Goal: Information Seeking & Learning: Understand process/instructions

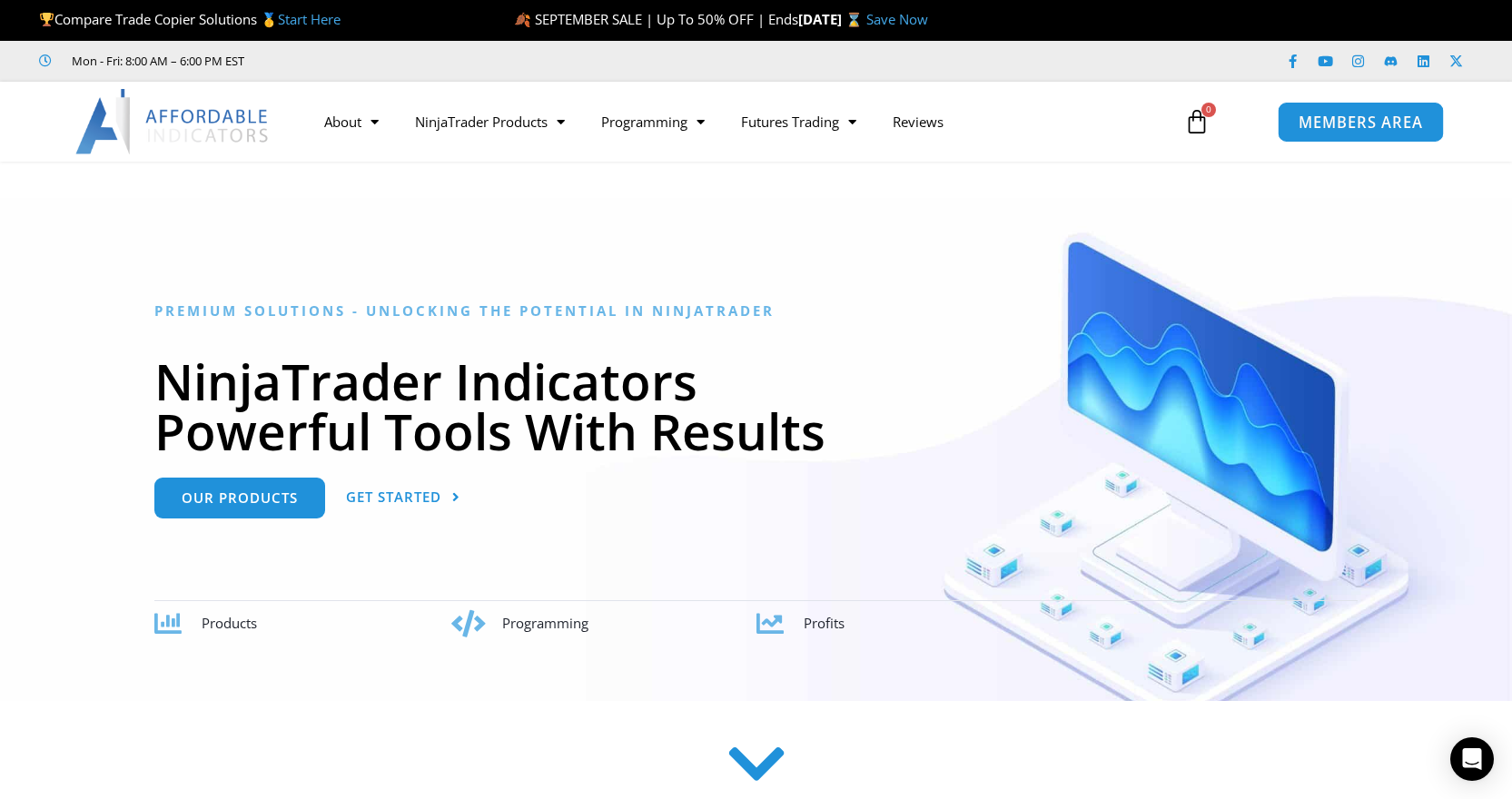
click at [1393, 108] on link "MEMBERS AREA" at bounding box center [1361, 120] width 166 height 41
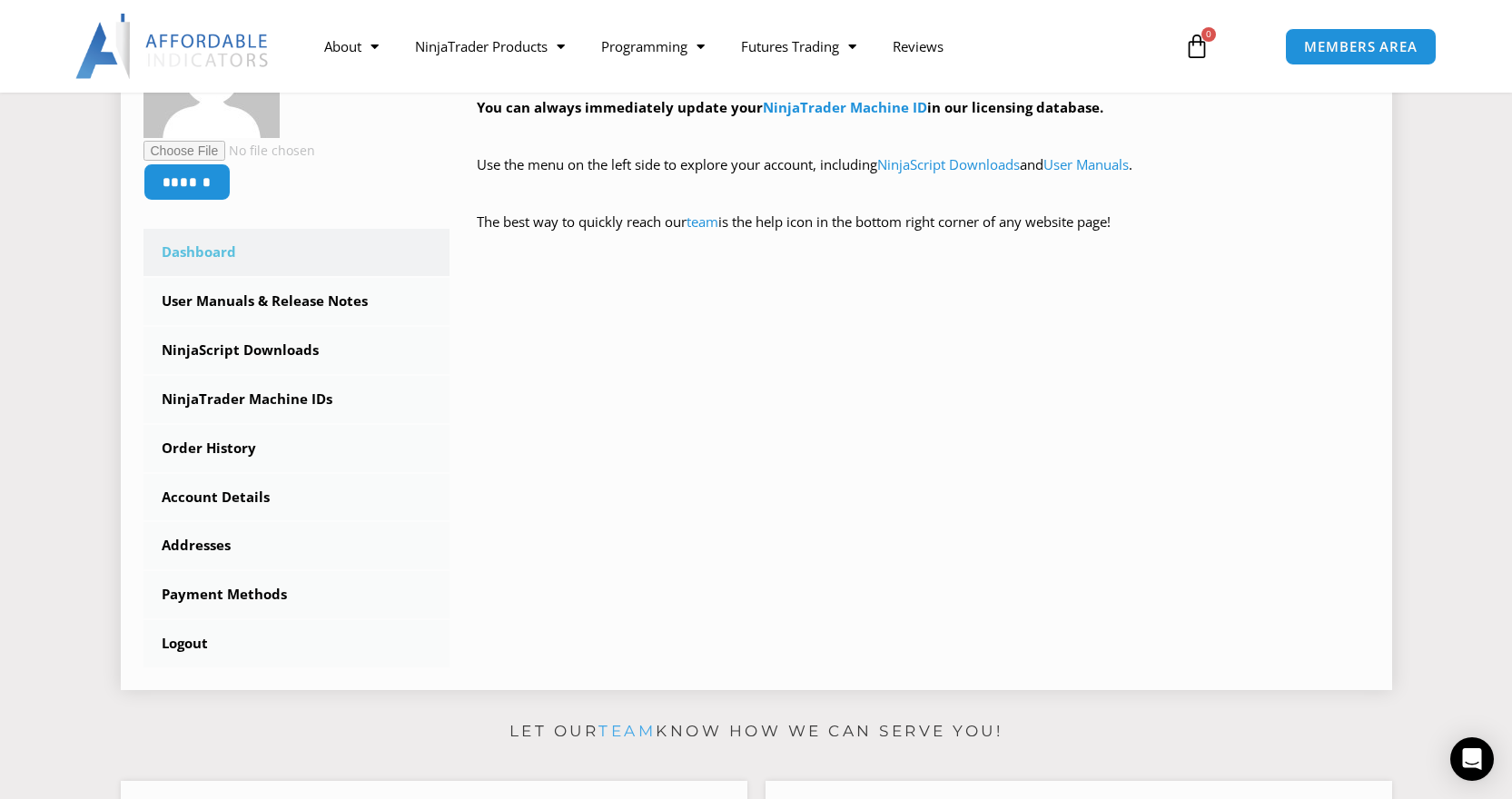
scroll to position [395, 0]
click at [214, 357] on link "NinjaScript Downloads" at bounding box center [297, 349] width 307 height 47
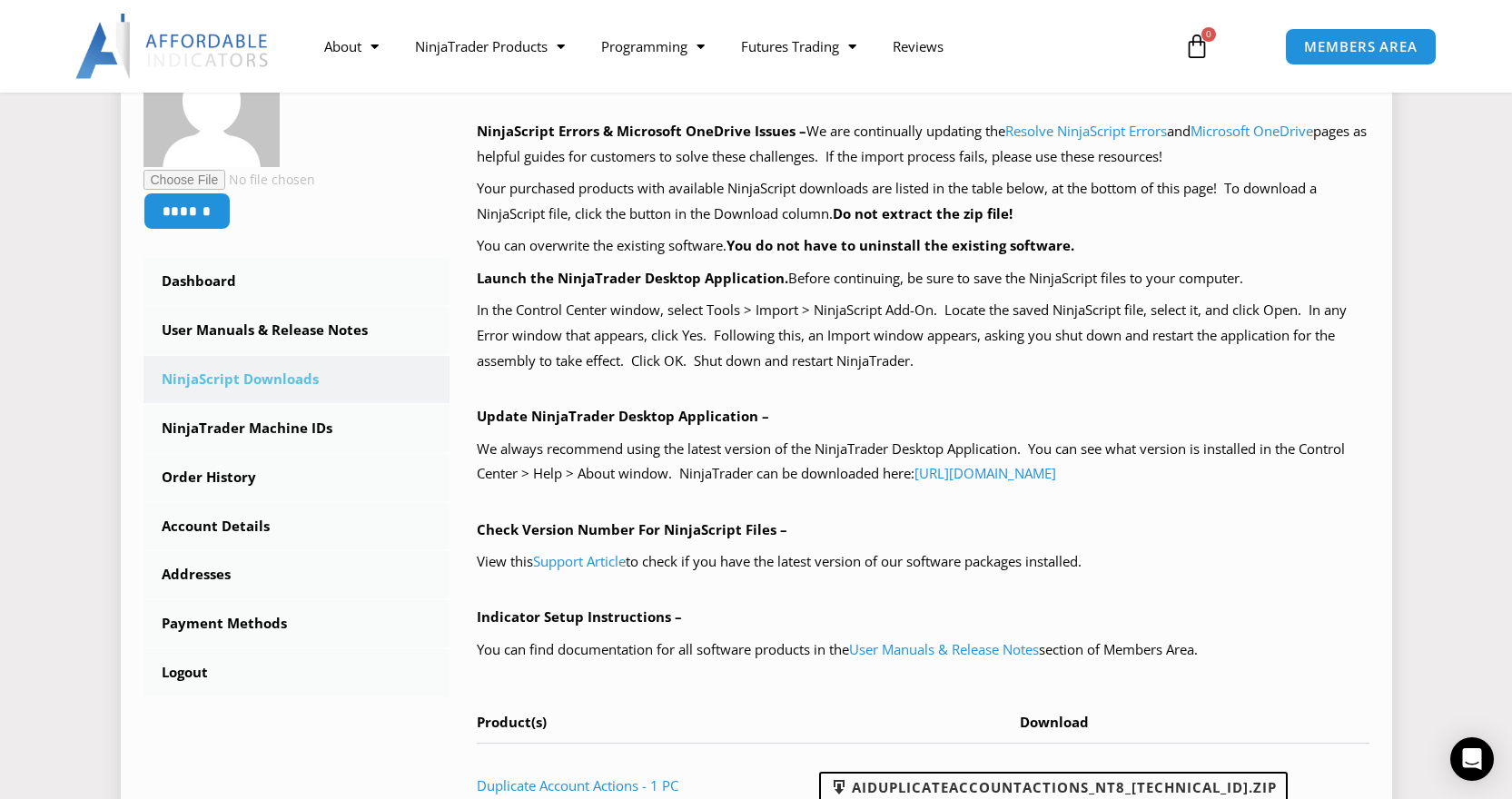
scroll to position [397, 0]
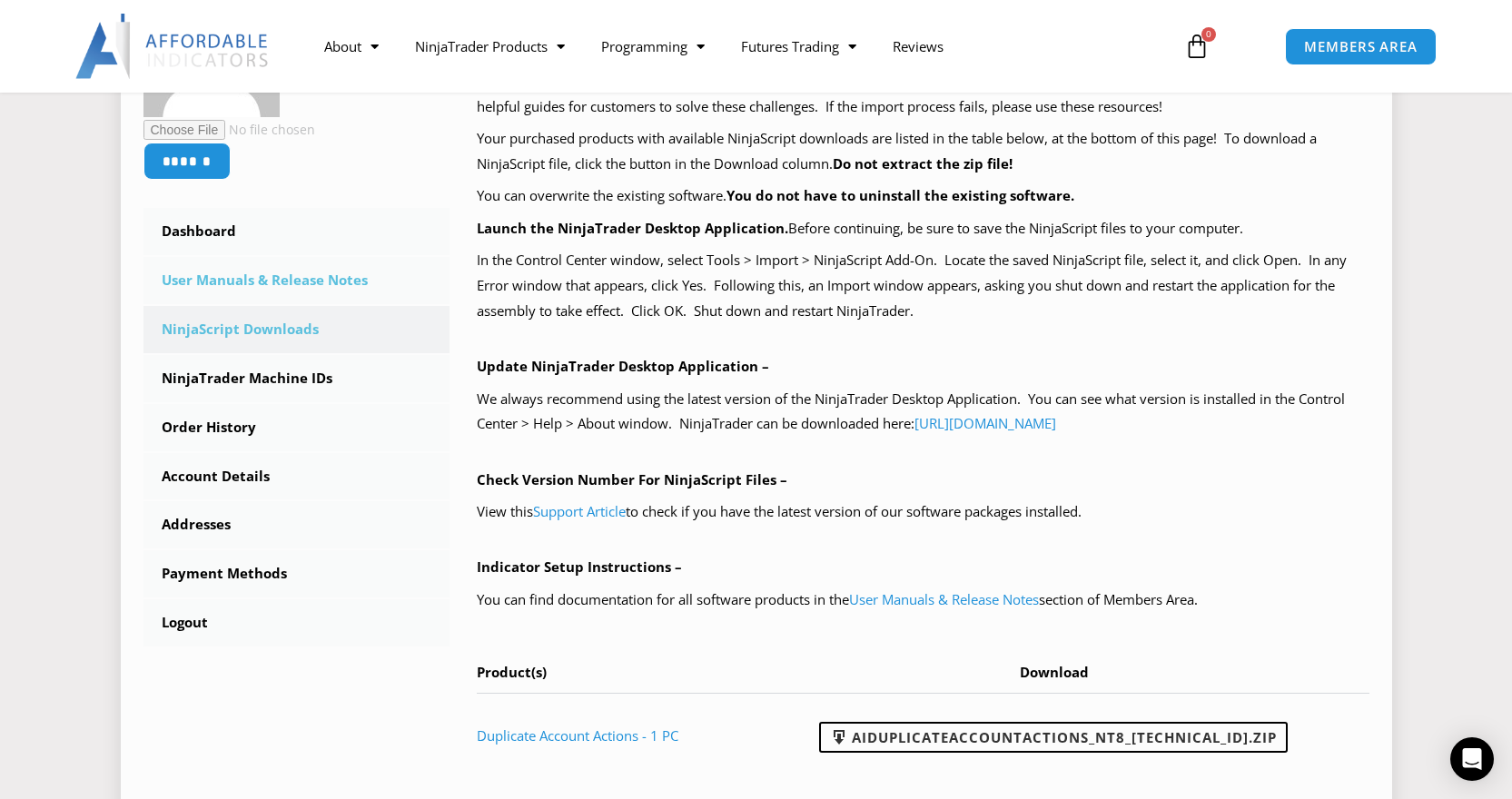
click at [229, 288] on link "User Manuals & Release Notes" at bounding box center [297, 280] width 307 height 47
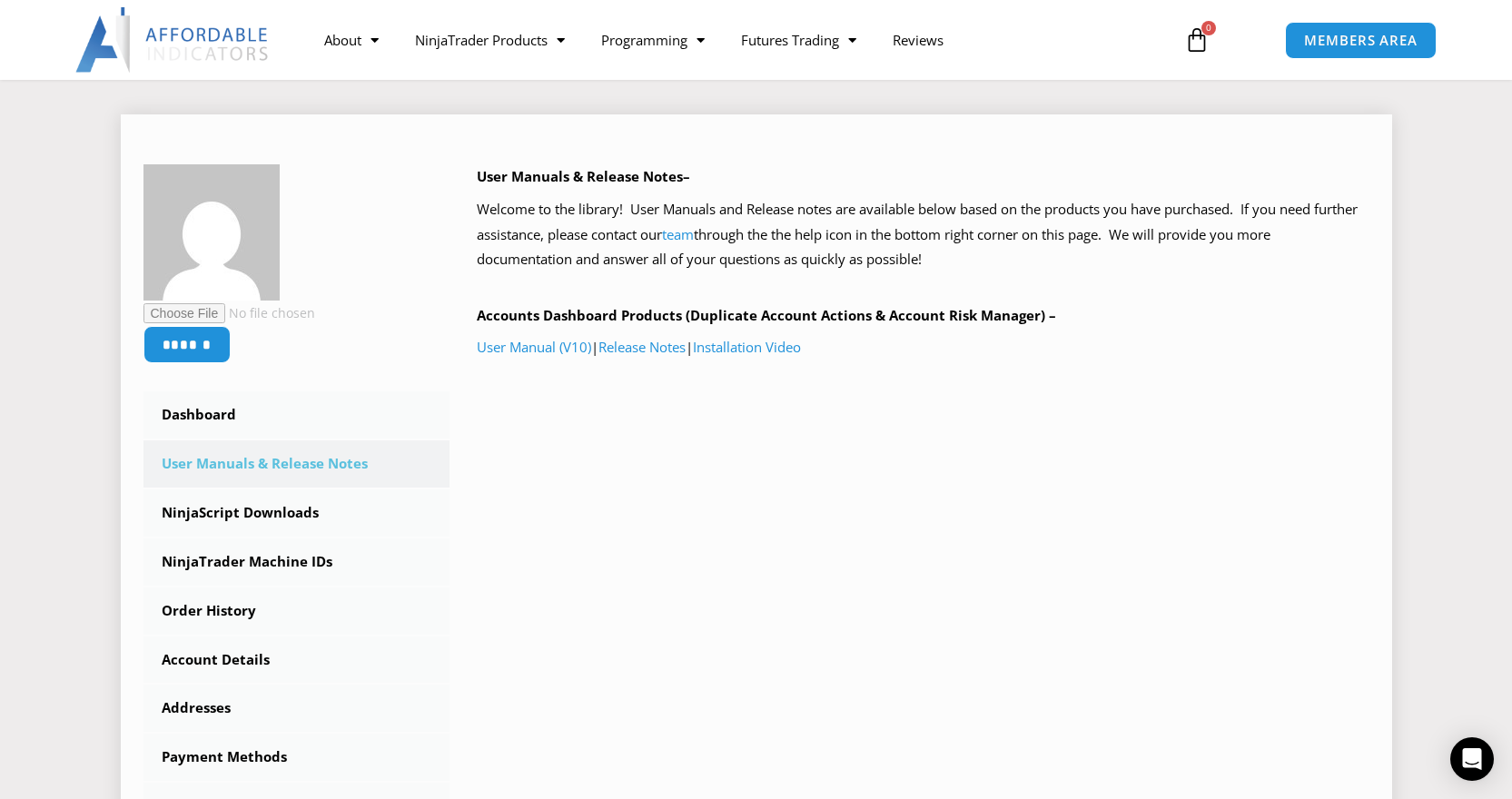
scroll to position [229, 0]
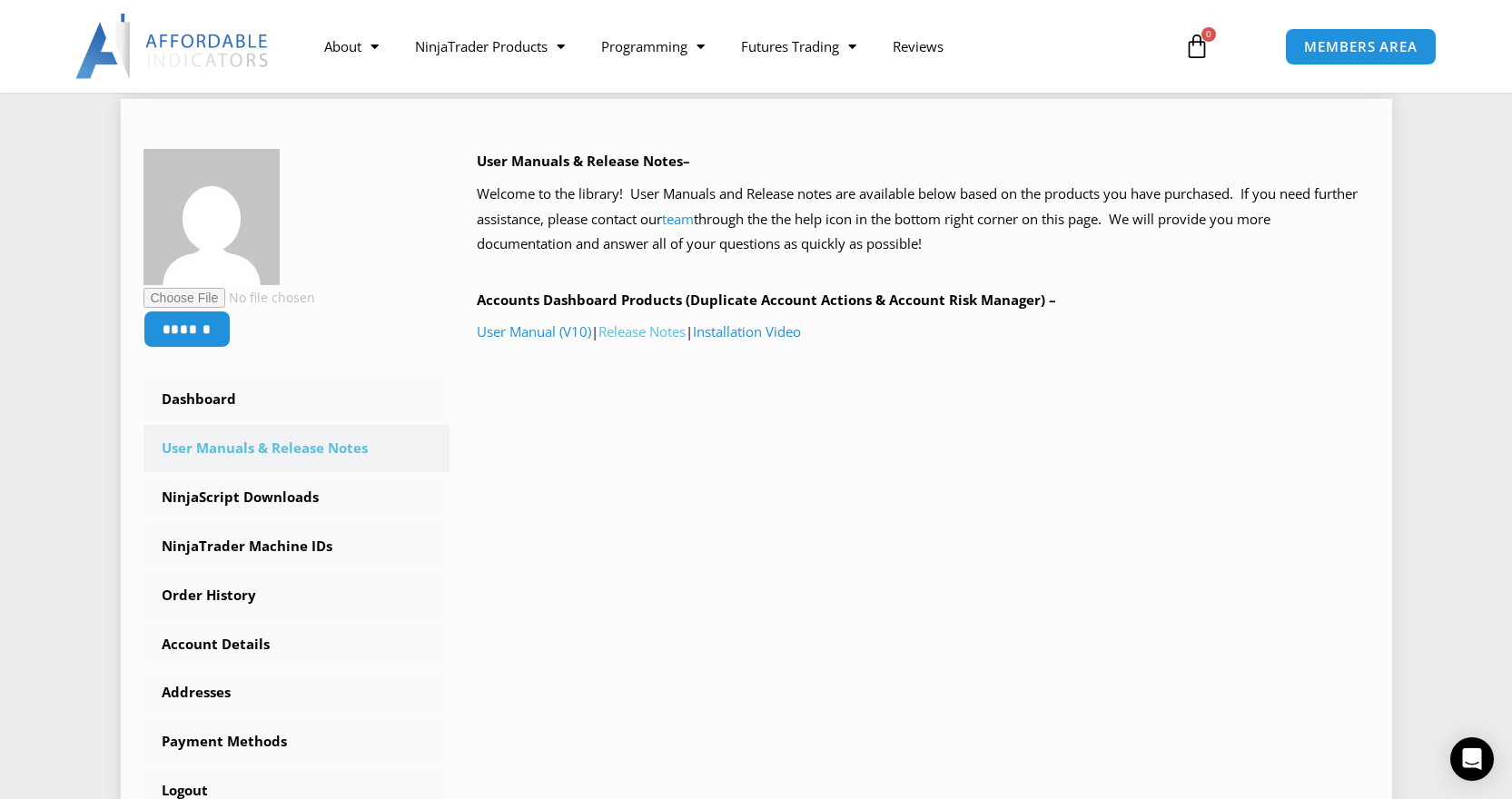
click at [627, 326] on link "Release Notes" at bounding box center [642, 331] width 88 height 18
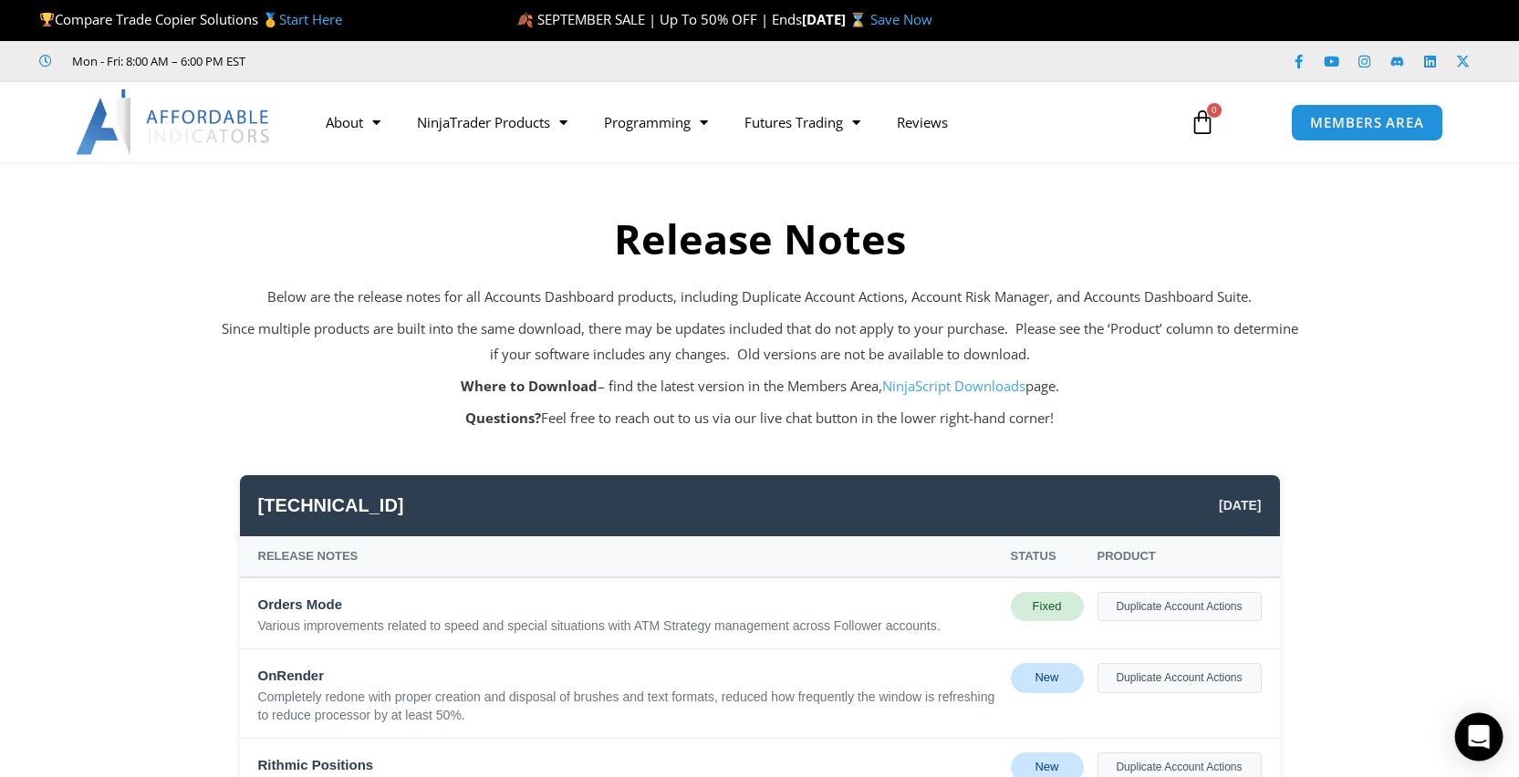
click at [1469, 746] on icon "Open Intercom Messenger" at bounding box center [1479, 737] width 24 height 24
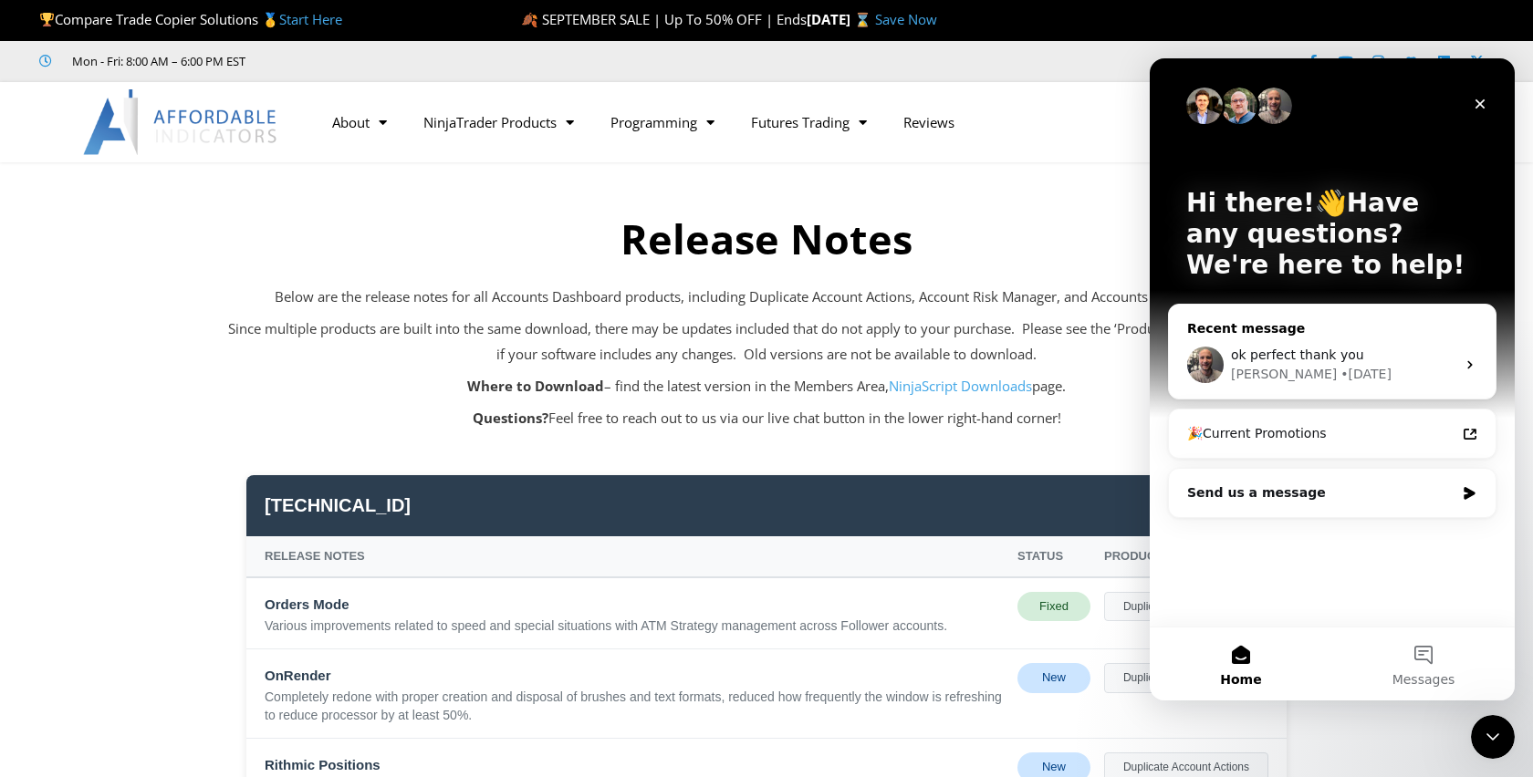
click at [1340, 350] on span "ok perfect thank you" at bounding box center [1297, 355] width 133 height 15
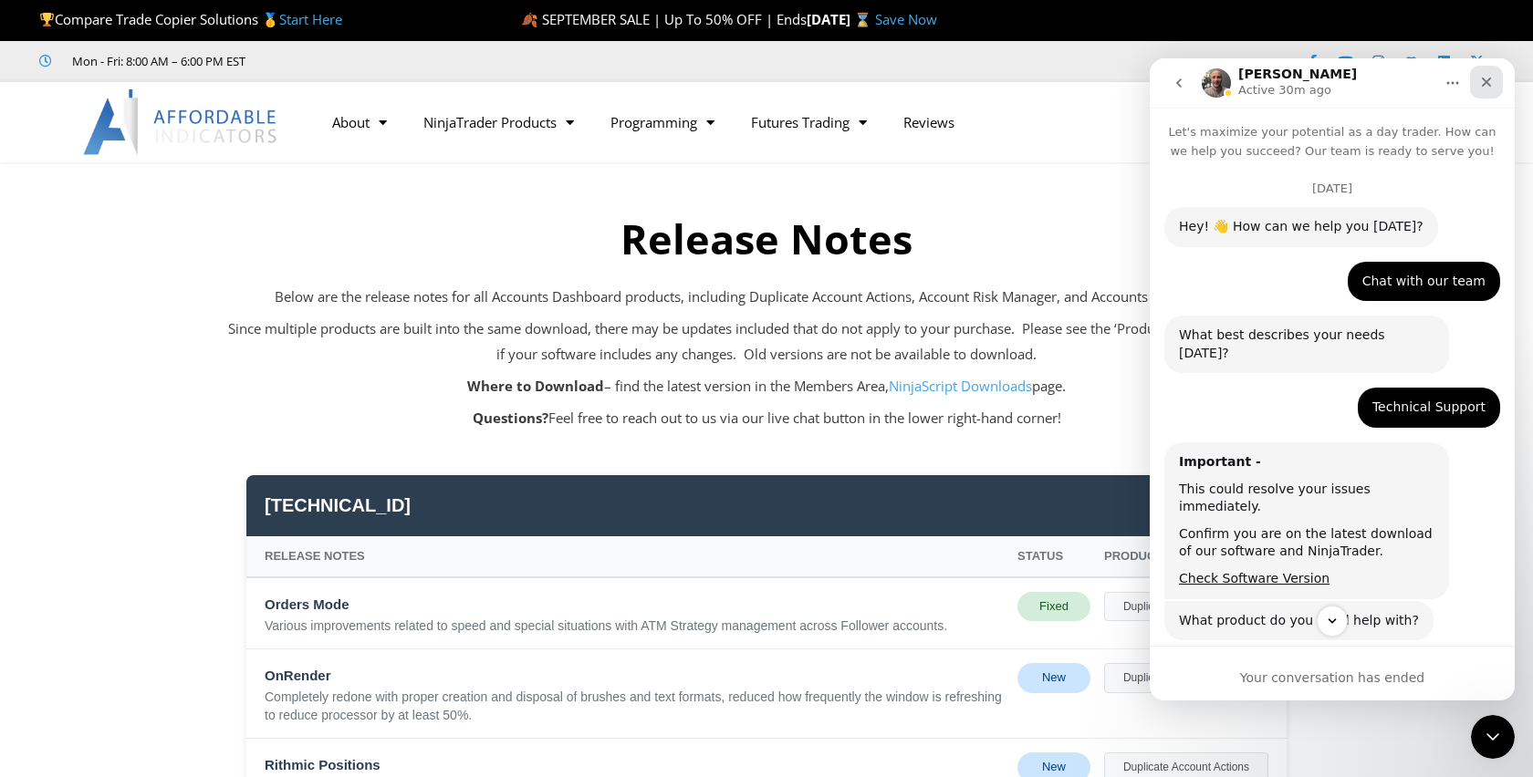
click at [1486, 85] on icon "Close" at bounding box center [1486, 82] width 15 height 15
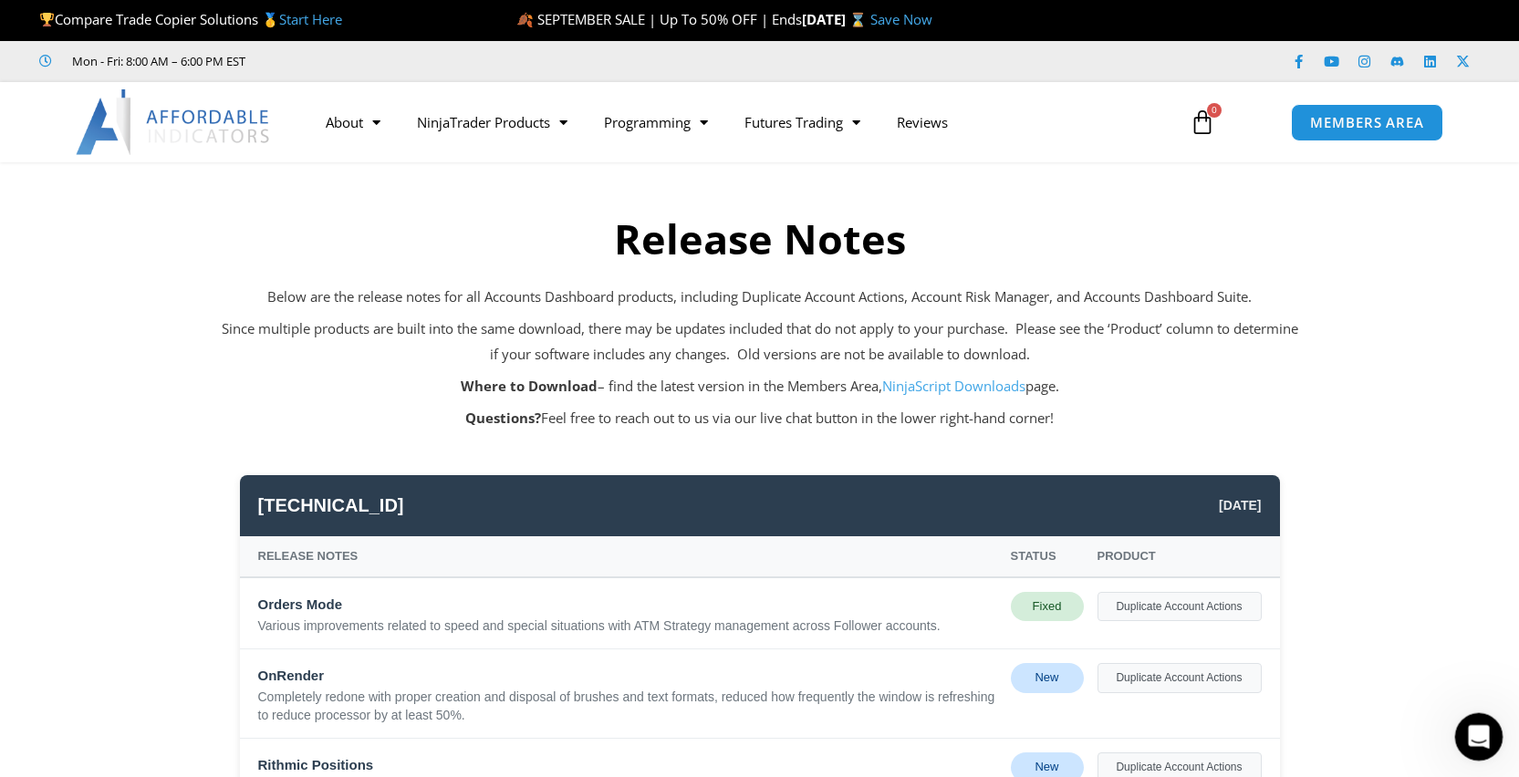
click at [1465, 732] on div "Open Intercom Messenger" at bounding box center [1476, 734] width 60 height 60
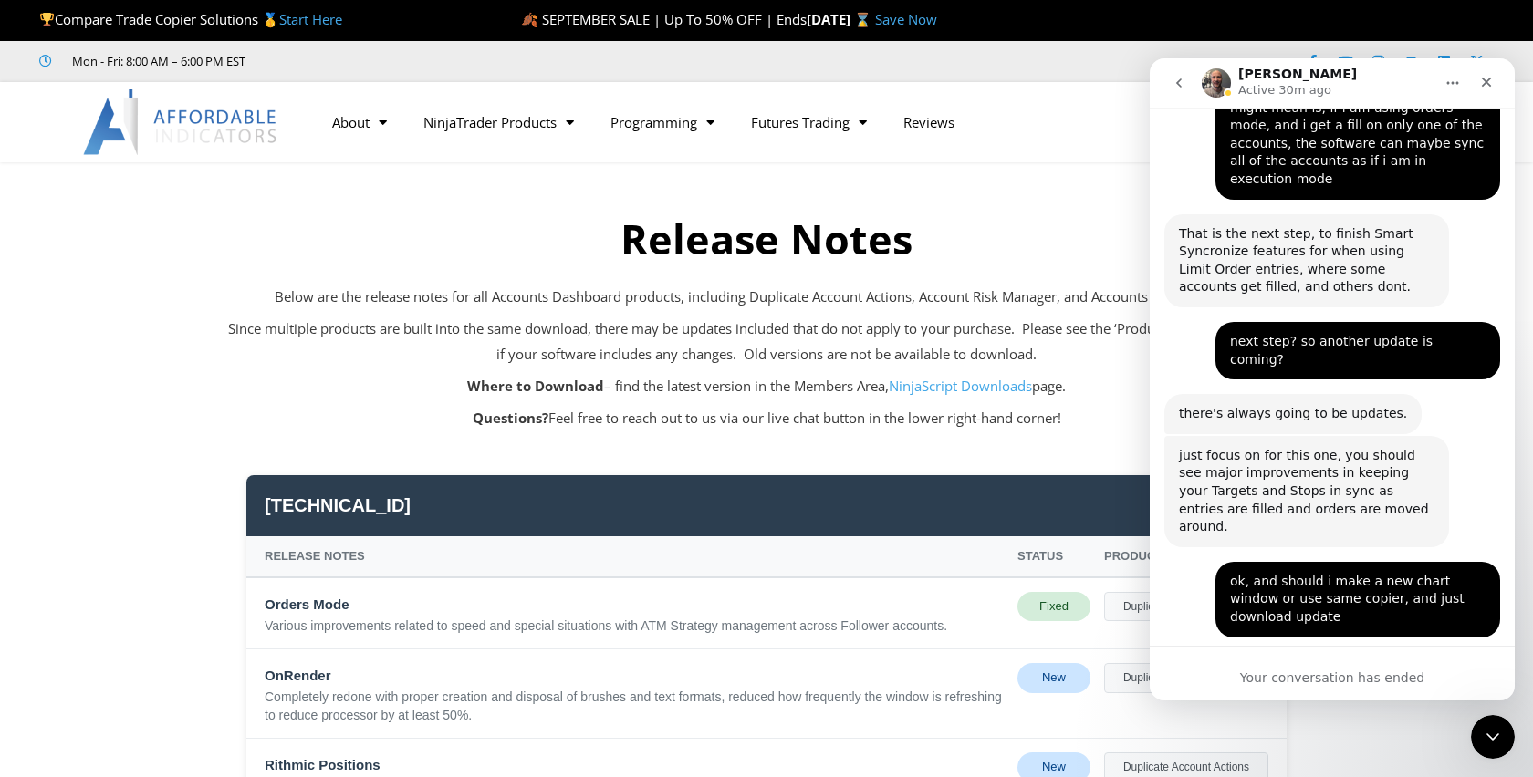
scroll to position [6605, 0]
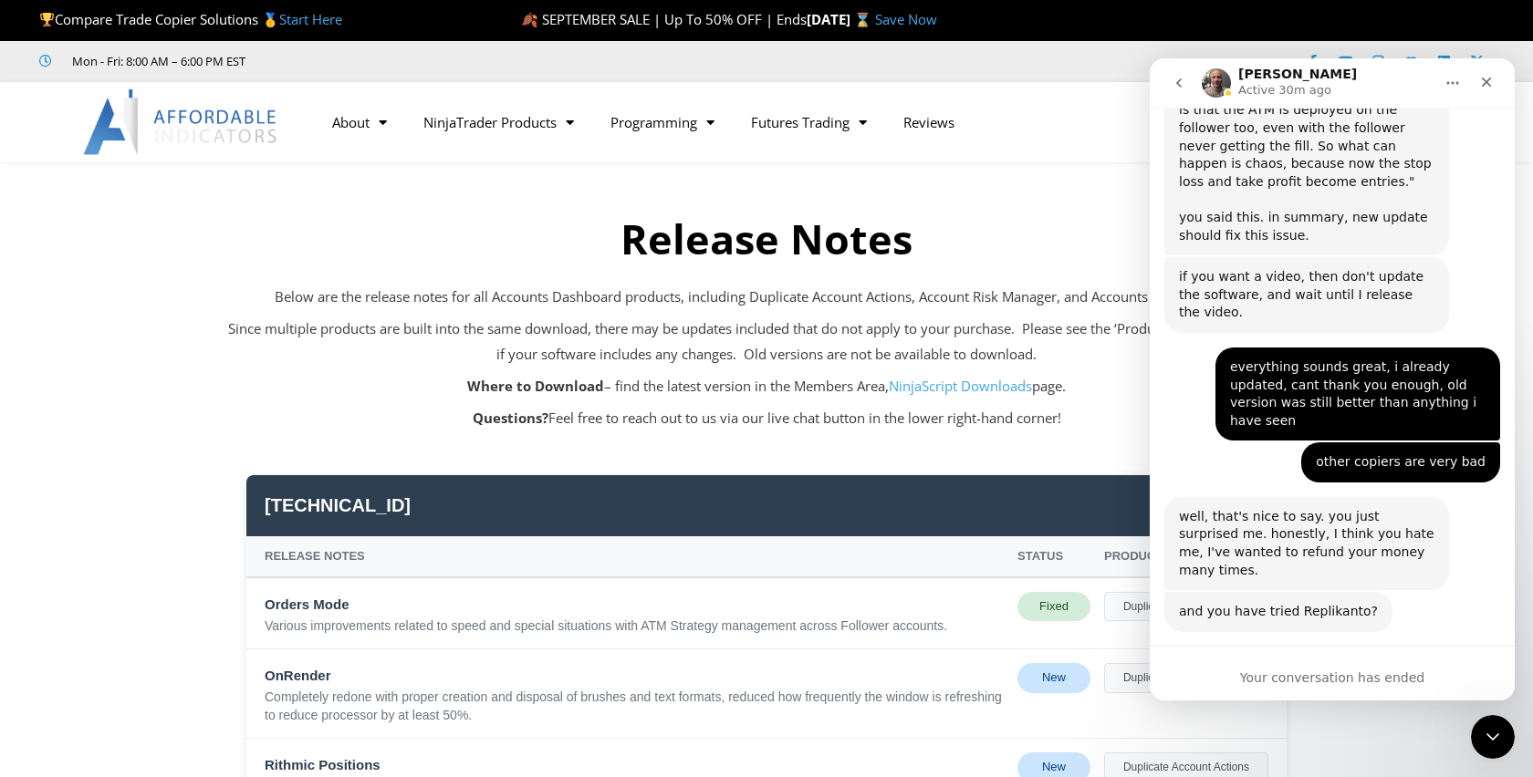
click at [1179, 80] on icon "go back" at bounding box center [1178, 82] width 5 height 9
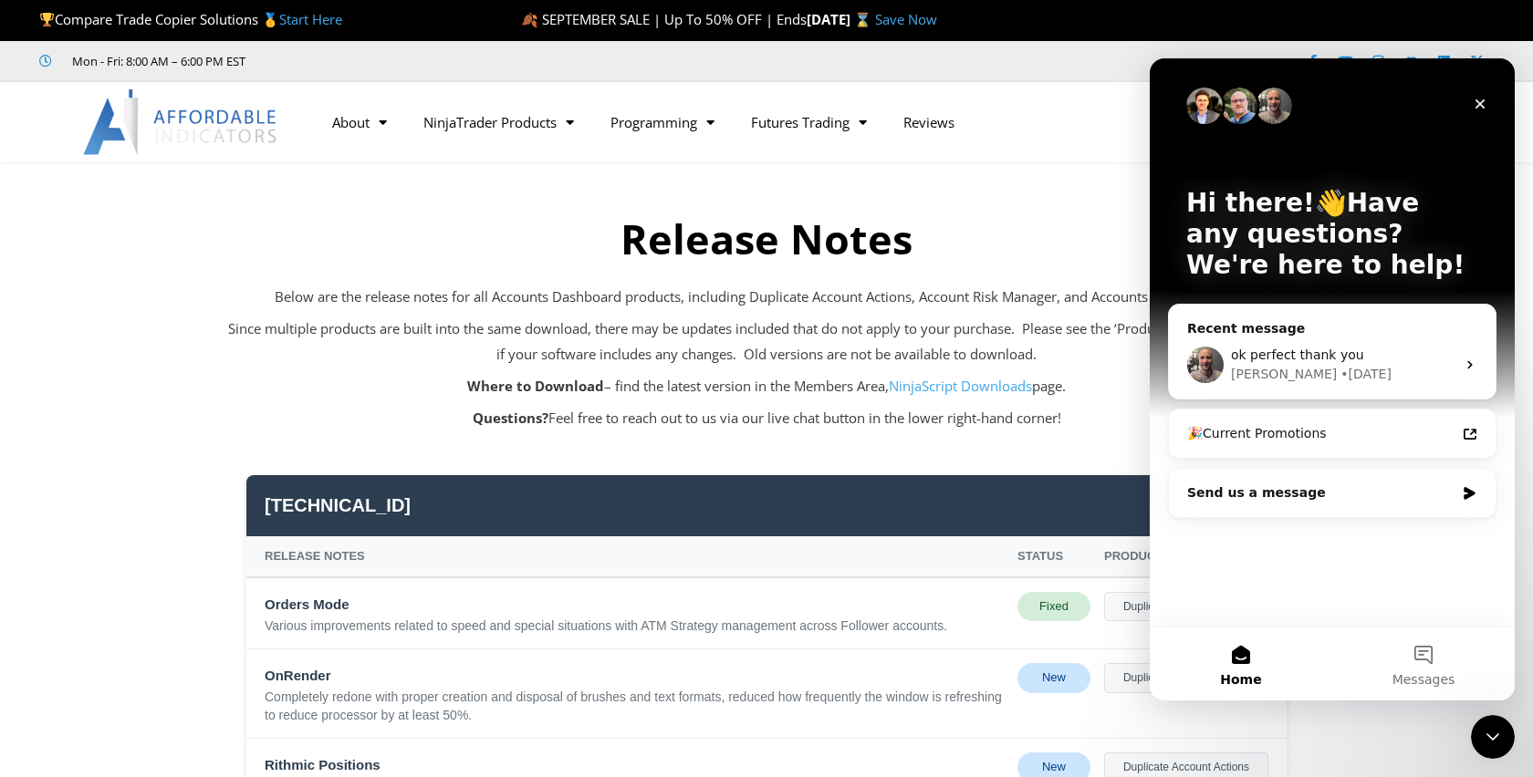
click at [1225, 105] on img "Intercom messenger" at bounding box center [1239, 106] width 36 height 36
click at [1211, 109] on img "Intercom messenger" at bounding box center [1204, 106] width 36 height 36
click at [1230, 107] on img "Intercom messenger" at bounding box center [1239, 106] width 36 height 36
click at [1421, 653] on button "Messages" at bounding box center [1423, 664] width 182 height 73
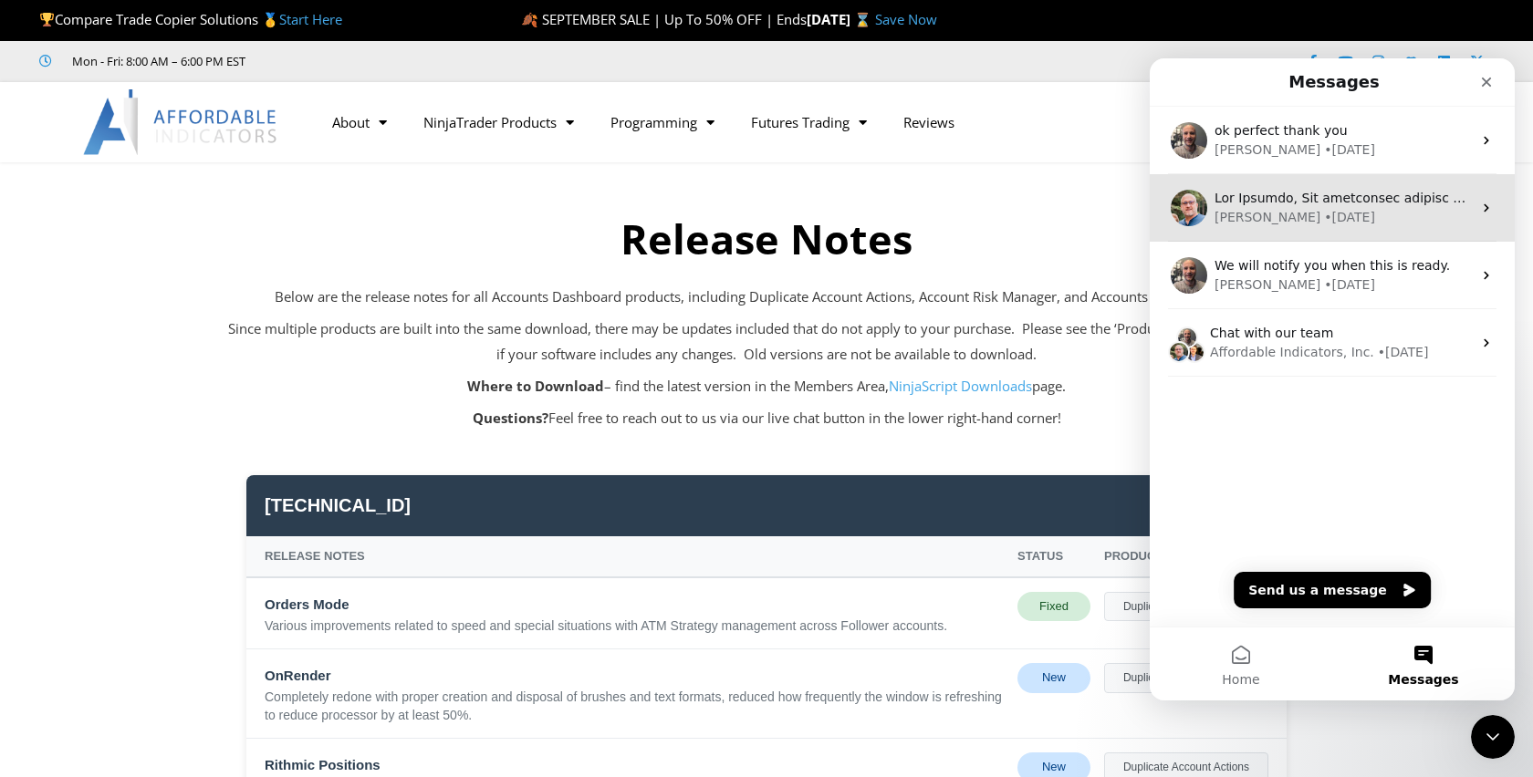
click at [1324, 214] on div "• 4w ago" at bounding box center [1349, 217] width 51 height 19
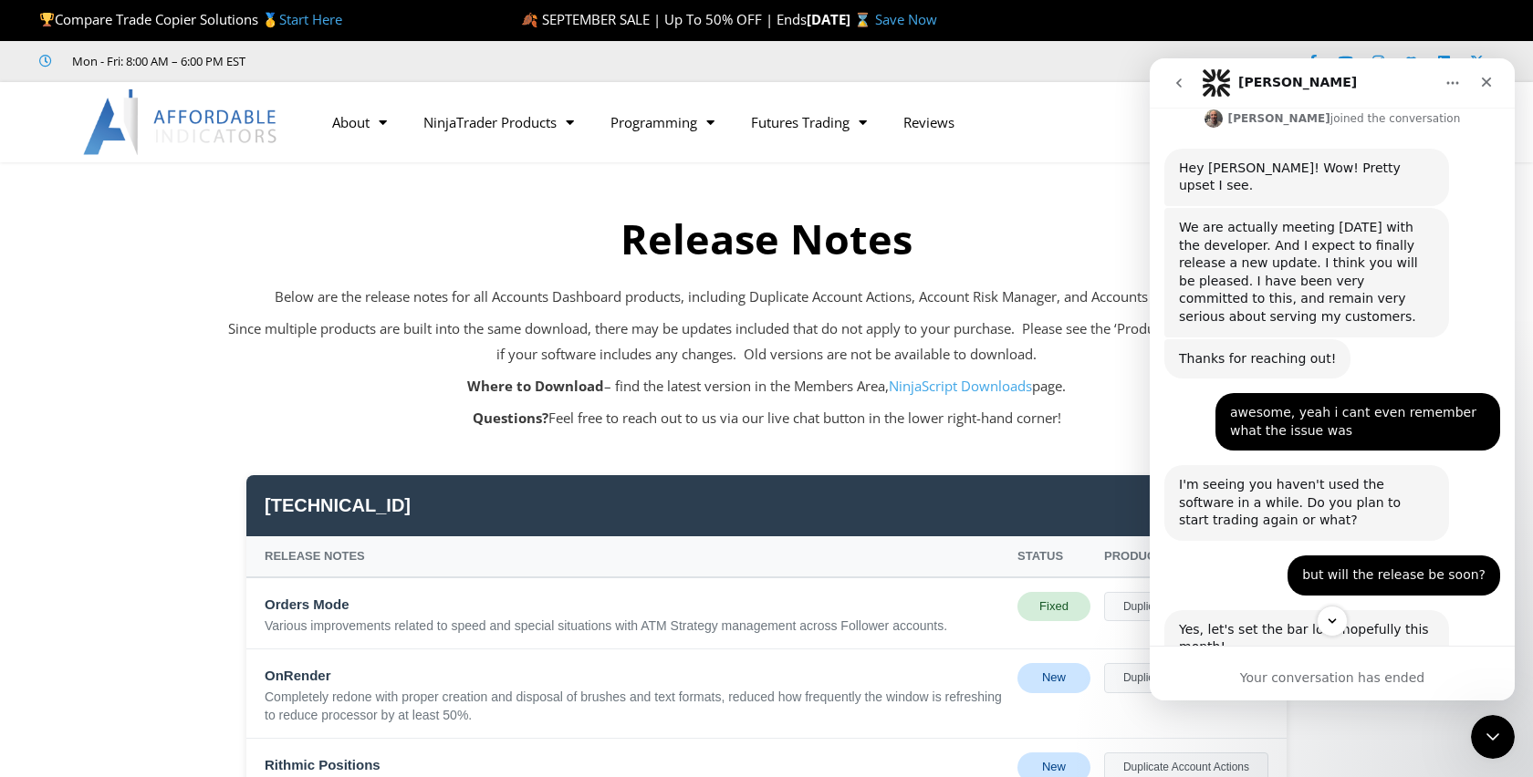
scroll to position [1256, 0]
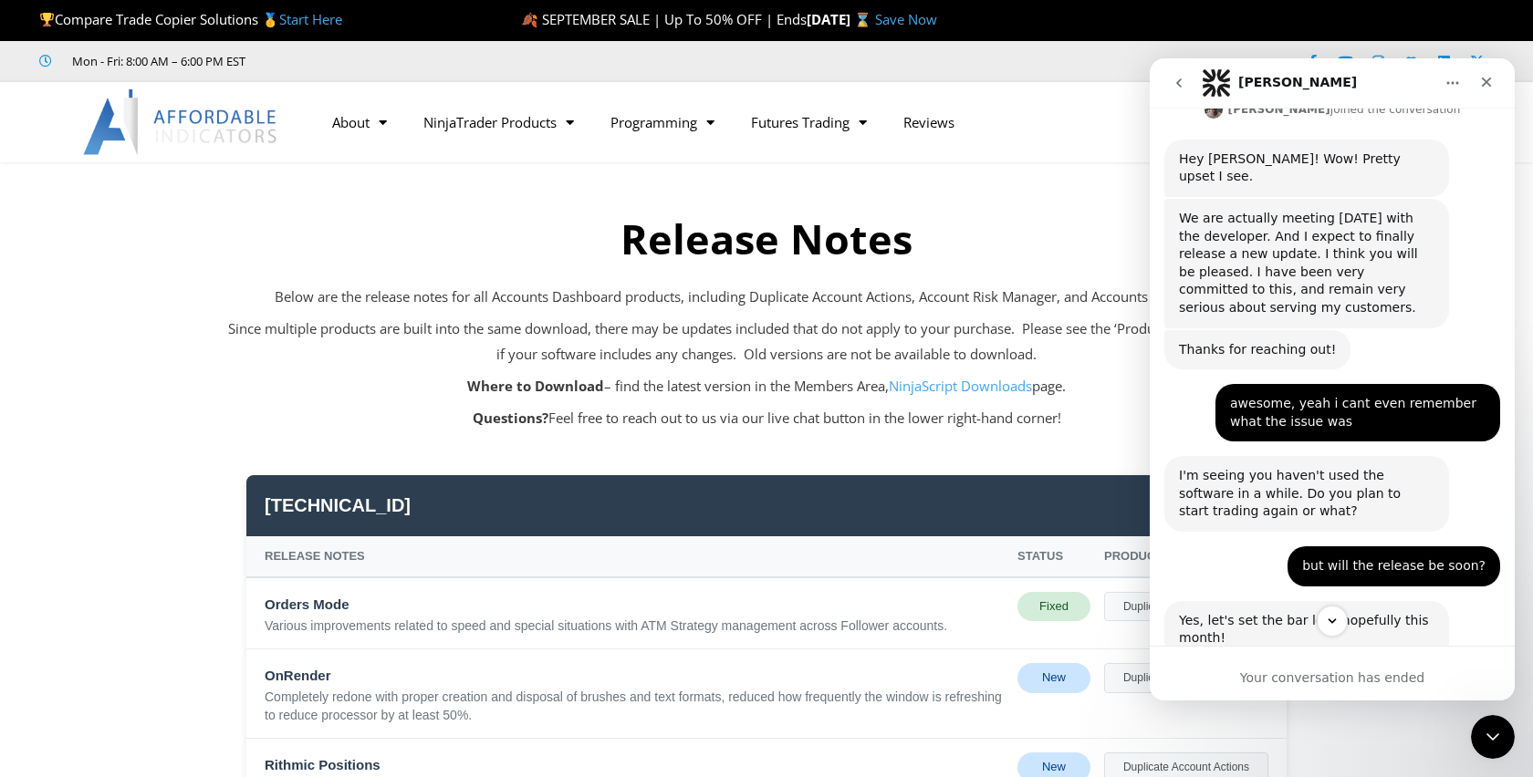
click at [1179, 82] on icon "go back" at bounding box center [1178, 82] width 5 height 9
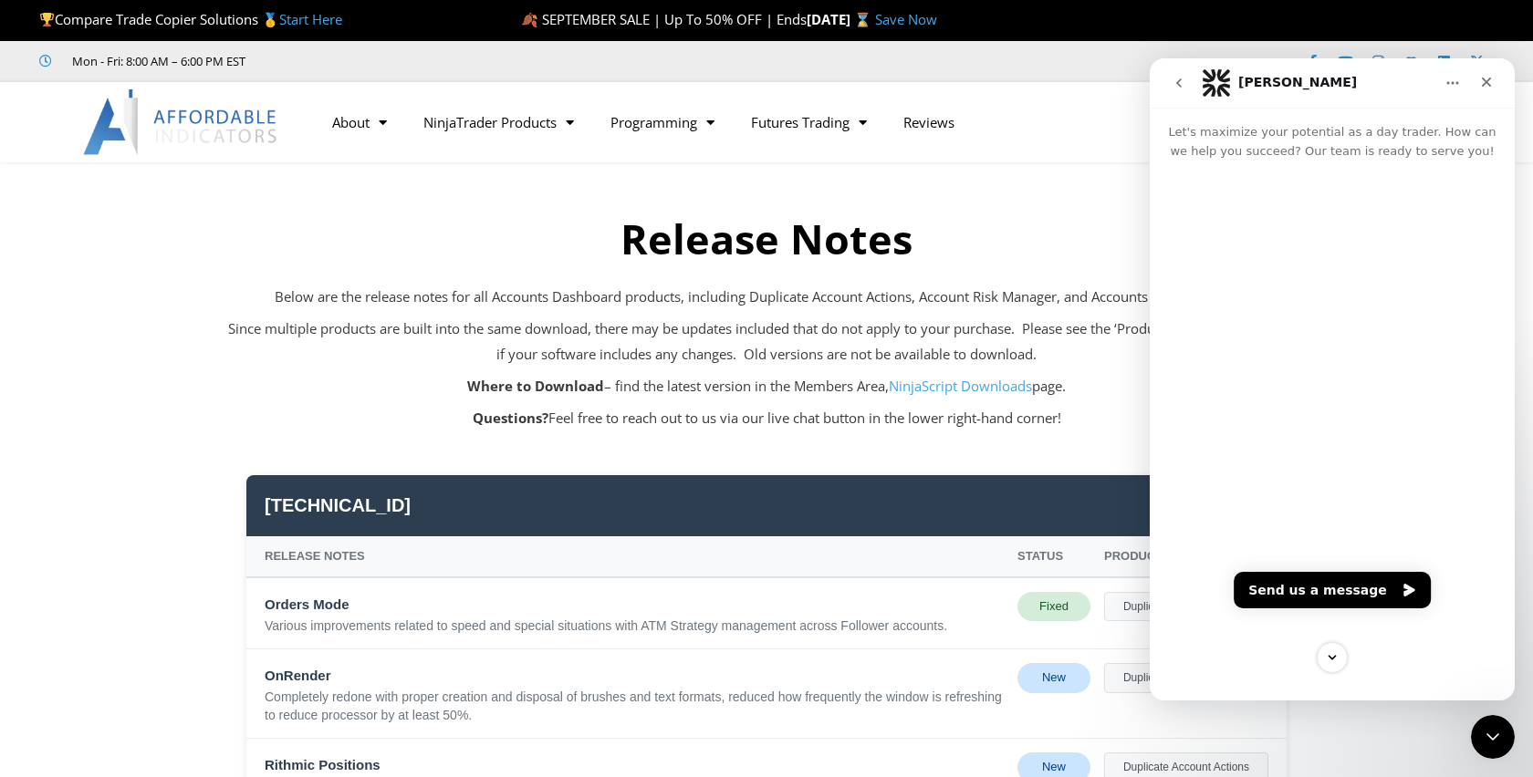
scroll to position [0, 0]
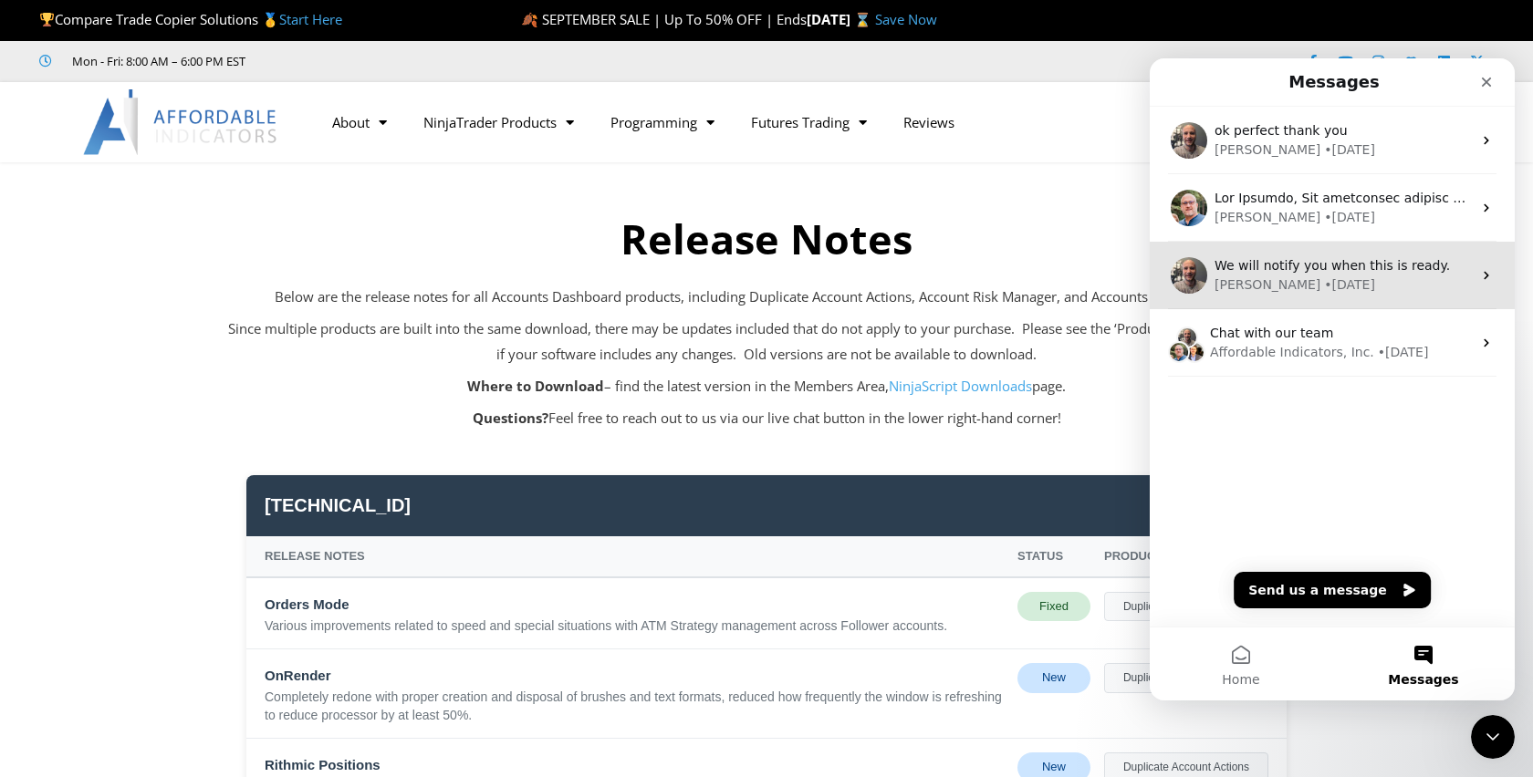
click at [1324, 280] on div "• 20w ago" at bounding box center [1349, 285] width 51 height 19
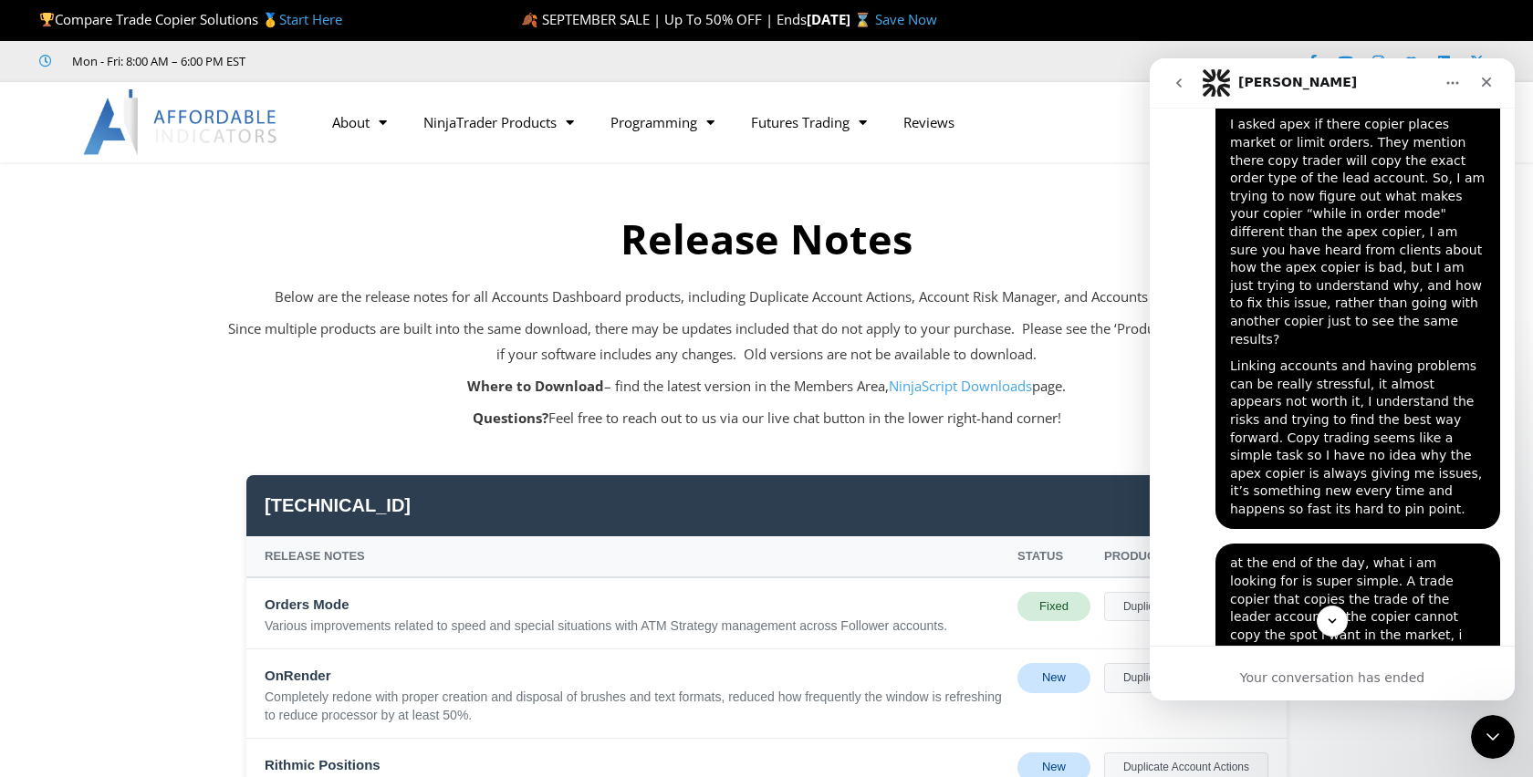
scroll to position [7738, 0]
